Goal: Find specific page/section: Find specific page/section

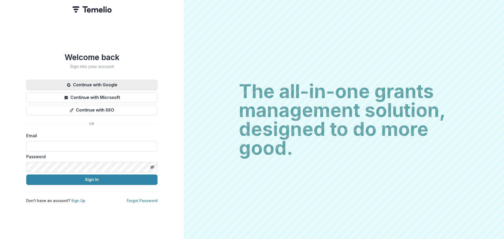
click at [88, 83] on button "Continue with Google" at bounding box center [91, 85] width 131 height 10
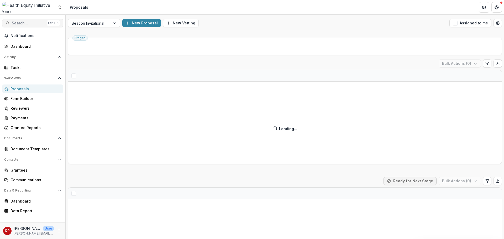
click at [40, 23] on span "Search..." at bounding box center [28, 23] width 33 height 4
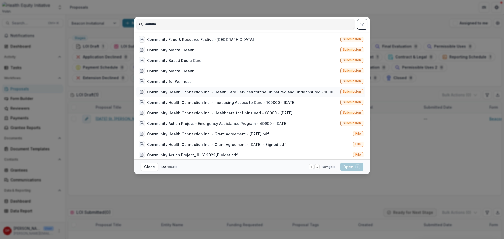
type input "********"
click at [188, 93] on div "Community Health Connection Inc. - Health Care Services for the Uninsured and U…" at bounding box center [242, 92] width 191 height 6
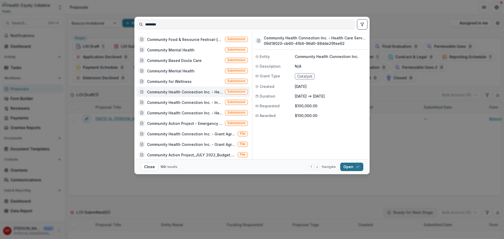
click at [354, 170] on button "Open with enter key" at bounding box center [351, 167] width 23 height 8
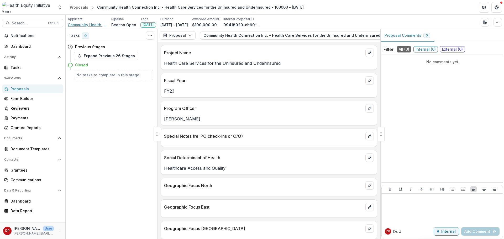
click at [83, 26] on span "Community Health Connection Inc." at bounding box center [87, 25] width 39 height 6
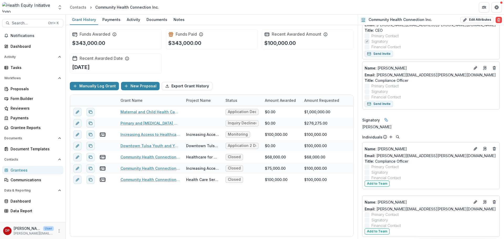
scroll to position [184, 0]
